Goal: Task Accomplishment & Management: Manage account settings

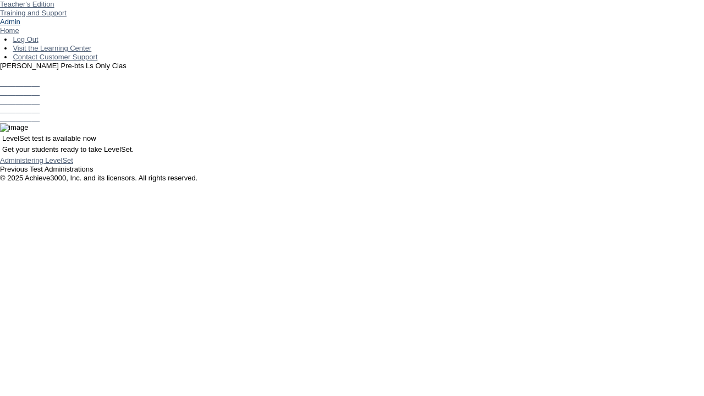
click at [20, 26] on link "Admin" at bounding box center [10, 22] width 20 height 8
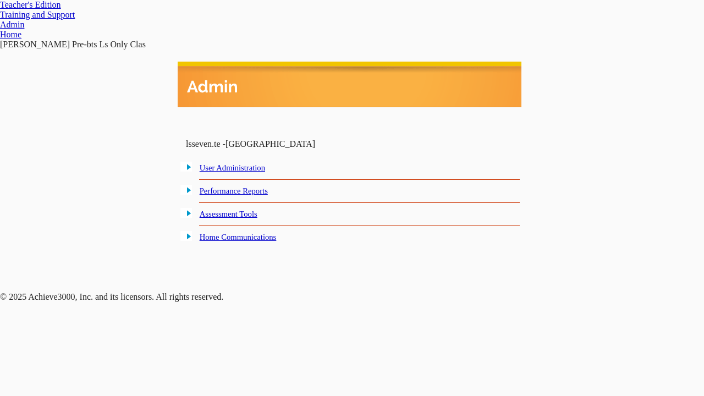
click at [243, 169] on link "User Administration" at bounding box center [232, 167] width 65 height 9
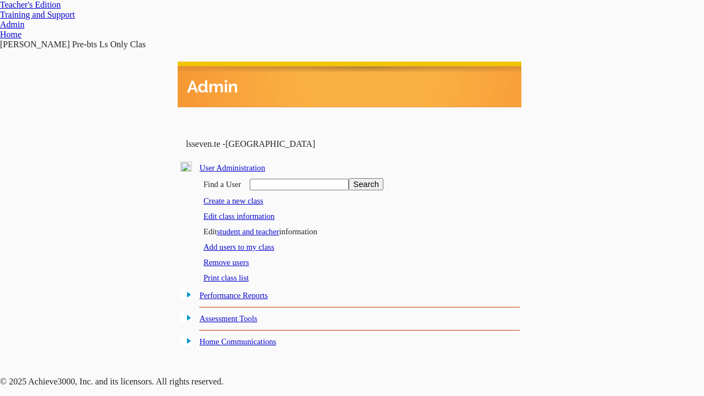
click at [257, 229] on link "student and teacher" at bounding box center [248, 231] width 62 height 9
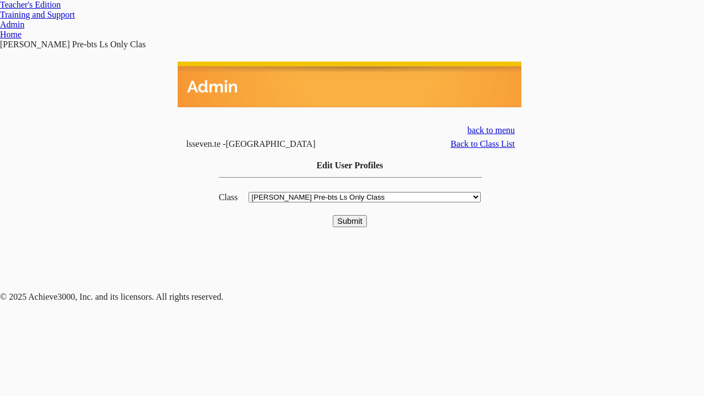
click at [350, 215] on input "Submit" at bounding box center [350, 221] width 34 height 12
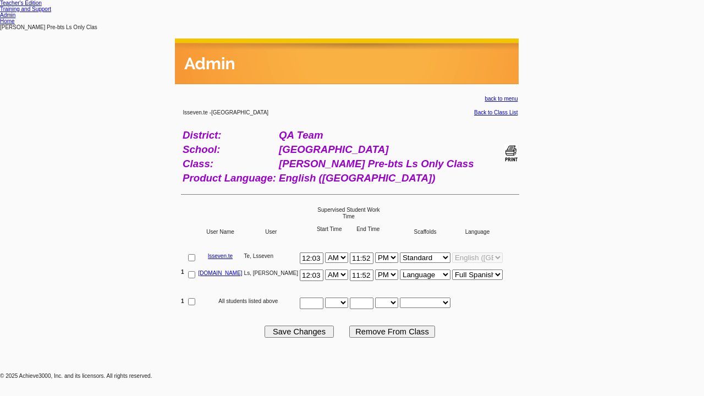
click at [228, 276] on link "[DOMAIN_NAME]" at bounding box center [220, 273] width 44 height 6
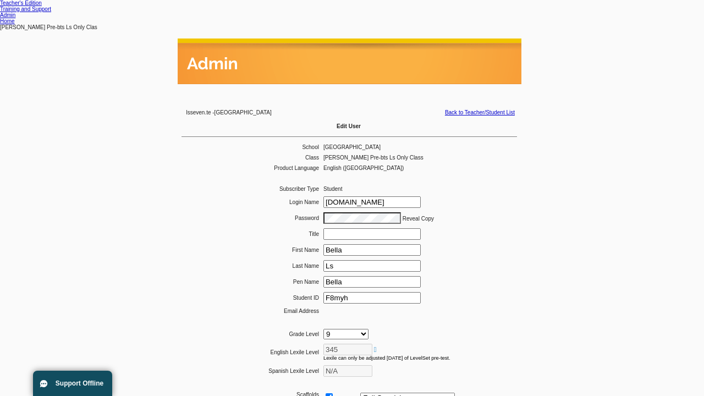
type input "F8myh"
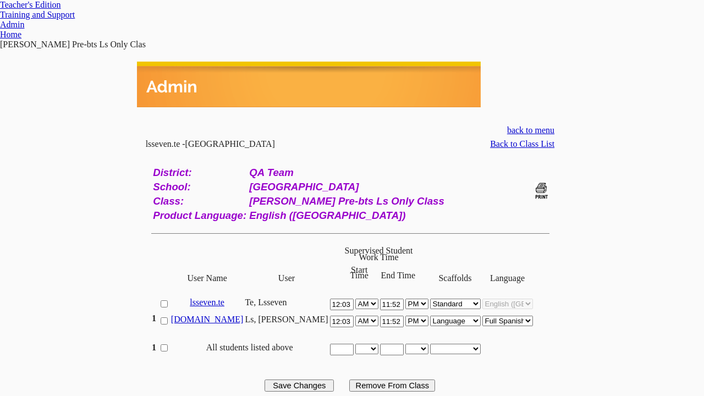
click at [228, 314] on link "[DOMAIN_NAME]" at bounding box center [207, 318] width 73 height 9
